Goal: Task Accomplishment & Management: Complete application form

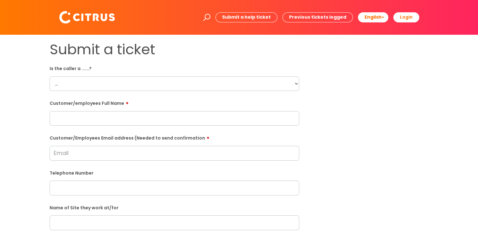
click at [295, 83] on select "... Citrus Customer Citrus Employee Contractor Supplier" at bounding box center [174, 83] width 249 height 15
select select "Citrus Employee"
click at [50, 76] on select "... Citrus Customer Citrus Employee Contractor Supplier" at bounding box center [174, 83] width 249 height 15
click at [117, 114] on input "text" at bounding box center [174, 118] width 249 height 15
click at [111, 119] on input "text" at bounding box center [174, 118] width 249 height 15
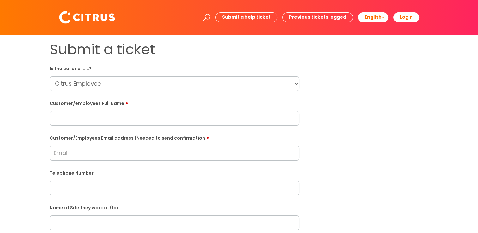
paste input "Shahid Barkat"
type input "Shahid Barkat"
click at [116, 155] on input "Customer/Employees Email address (Needed to send confirmation" at bounding box center [174, 153] width 249 height 15
paste input "shahidch224@outlook.com"
type input "shahidch224@outlook.com"
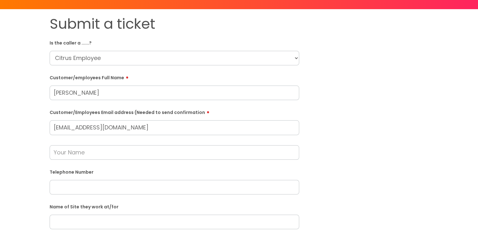
scroll to position [63, 0]
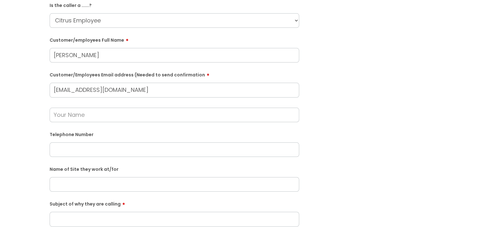
click at [110, 147] on input "text" at bounding box center [174, 149] width 249 height 15
paste input "07360124086"
type input "07360124086"
click at [90, 184] on input "text" at bounding box center [174, 184] width 249 height 15
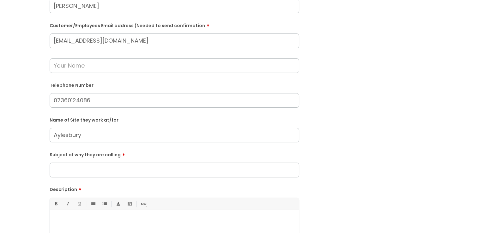
scroll to position [126, 0]
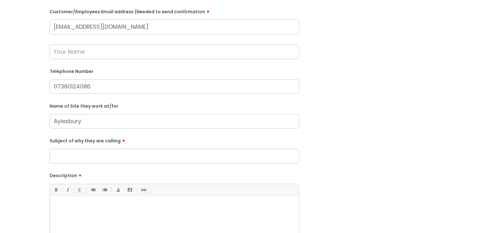
type input "Aylesbury"
click at [94, 152] on input "Subject of why they are calling" at bounding box center [174, 156] width 249 height 15
type input "Clocking Out"
click at [102, 205] on p at bounding box center [174, 207] width 239 height 6
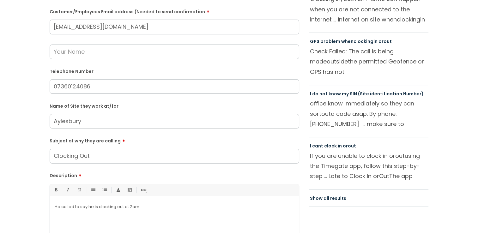
click at [93, 48] on input "text" at bounding box center [174, 51] width 249 height 15
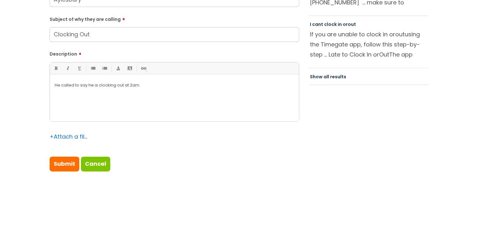
scroll to position [252, 0]
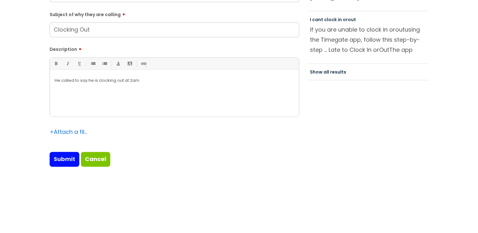
type input "Sharon"
click at [66, 161] on input "Submit" at bounding box center [65, 159] width 30 height 15
type input "Please Wait..."
